Goal: Information Seeking & Learning: Understand process/instructions

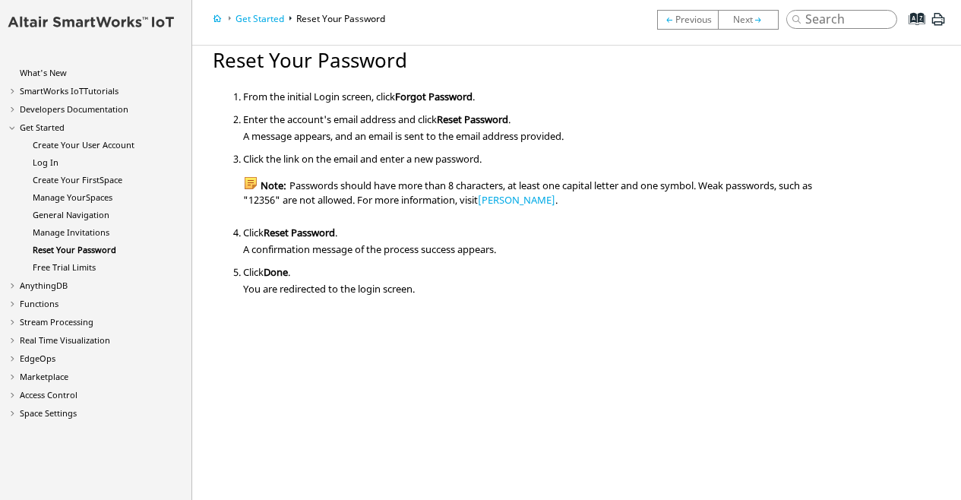
click at [444, 96] on span "Forgot Password" at bounding box center [433, 97] width 77 height 14
click at [433, 111] on span "Enter the account's email address and click Reset Password ." at bounding box center [376, 117] width 267 height 17
click at [439, 96] on span "Forgot Password" at bounding box center [433, 97] width 77 height 14
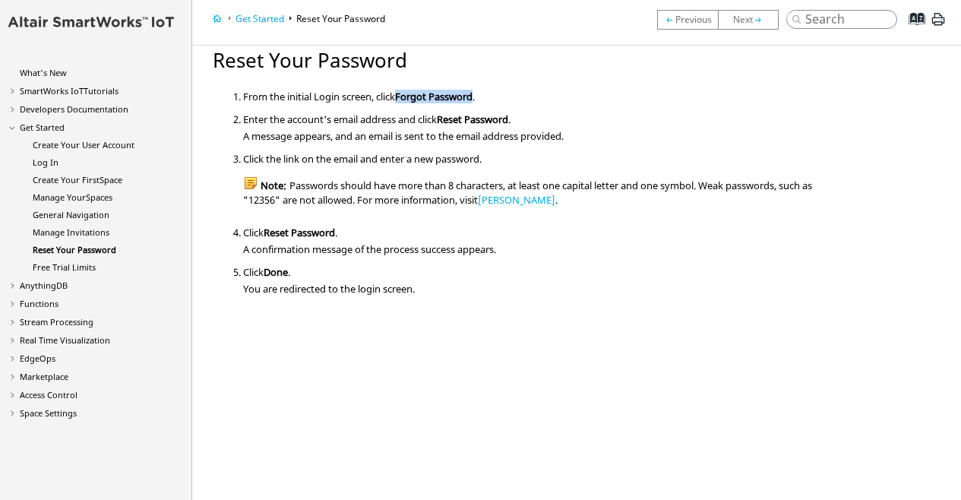
drag, startPoint x: 479, startPoint y: 97, endPoint x: 403, endPoint y: 96, distance: 76.7
click at [403, 96] on span "From the initial Login screen, click Forgot Password ." at bounding box center [359, 95] width 232 height 17
copy span "Forgot Password"
click at [46, 160] on link "Log In" at bounding box center [46, 161] width 26 height 11
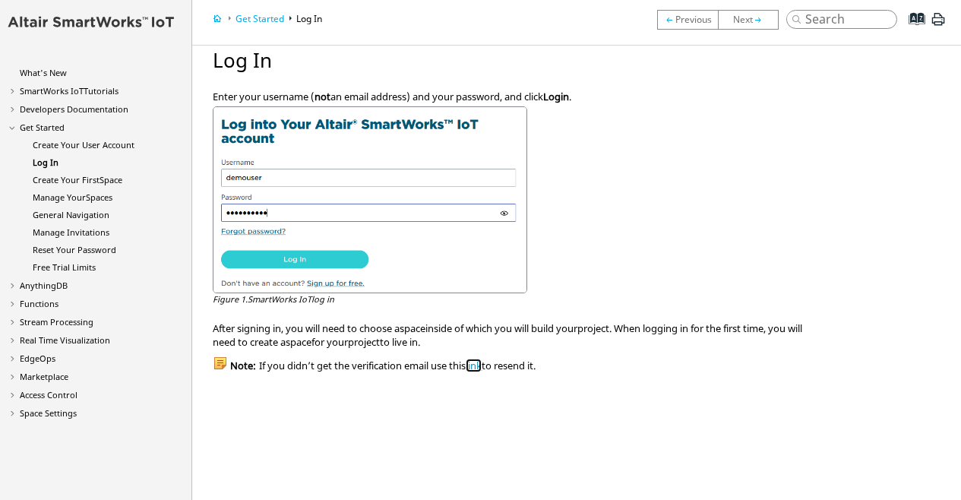
click at [482, 365] on link "link" at bounding box center [474, 365] width 16 height 14
